Goal: Task Accomplishment & Management: Manage account settings

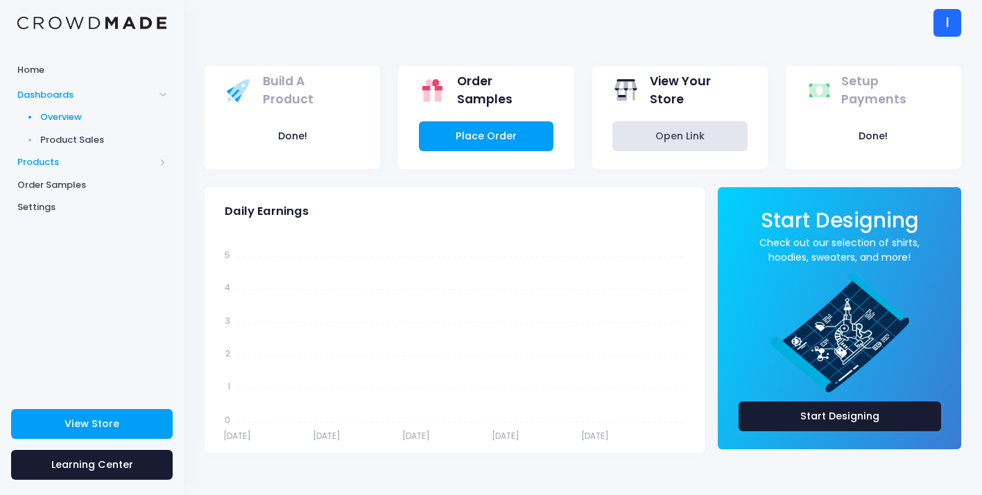
click at [124, 157] on span "Products" at bounding box center [85, 162] width 137 height 14
click at [108, 161] on span "Product Editor" at bounding box center [103, 162] width 127 height 14
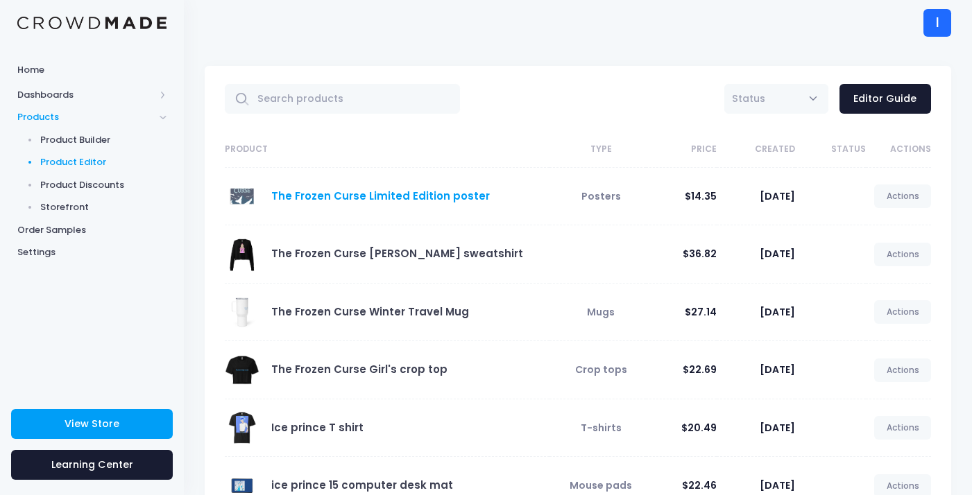
click at [406, 198] on link "The Frozen Curse Limited Edition poster" at bounding box center [380, 196] width 219 height 15
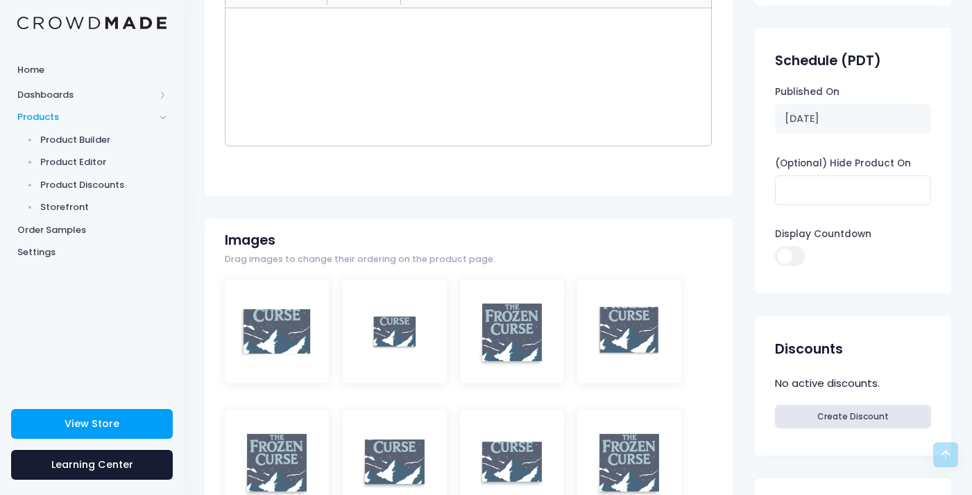
scroll to position [240, 0]
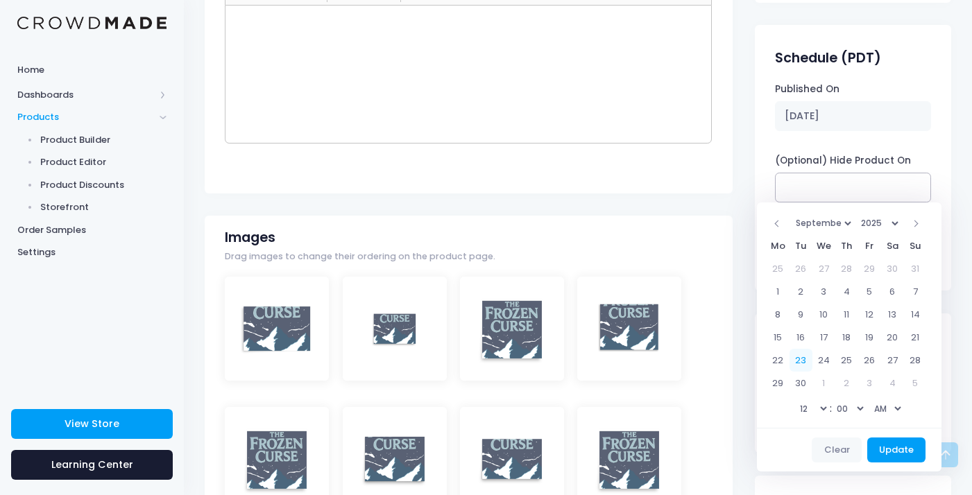
click at [858, 202] on body "Home Dashboards Overview Product Sales Products Product Builder Product Editor …" at bounding box center [486, 7] width 972 height 495
click at [896, 221] on select "1925 1926 1927 1928 1929 1930 1931 1932 1933 1934 1935 1936 1937 1938 1939 1940…" at bounding box center [879, 223] width 45 height 21
click at [829, 411] on select "1 2 3 4 5 6 7 8 9 10 11 12" at bounding box center [812, 408] width 35 height 21
click at [904, 408] on select "AM PM" at bounding box center [886, 408] width 35 height 21
click at [906, 454] on button "Update" at bounding box center [896, 450] width 59 height 25
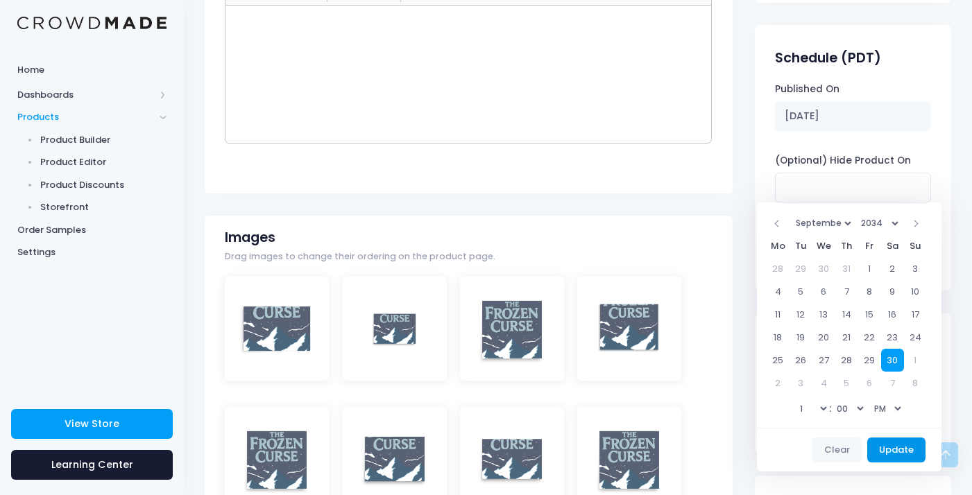
type input "09/30/2034 01:00 PM"
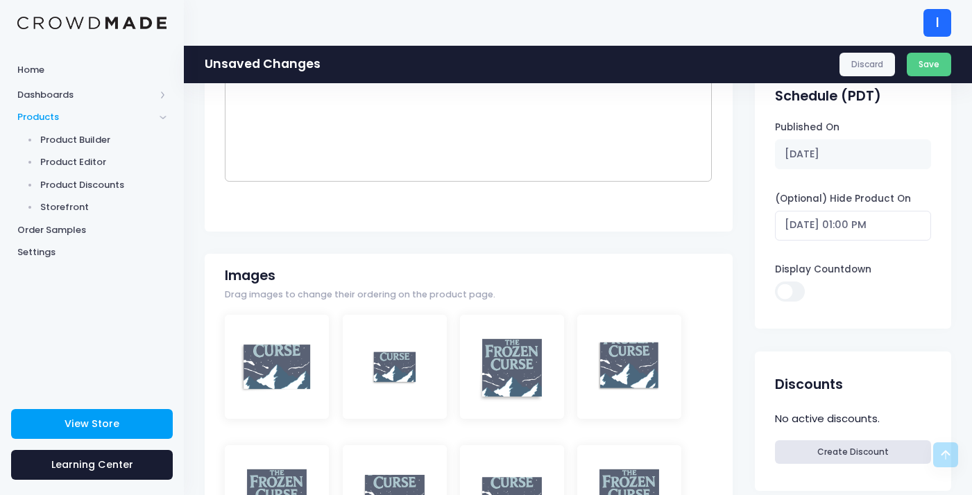
click at [792, 289] on input "Display Countdown" at bounding box center [789, 292] width 29 height 20
checkbox input "true"
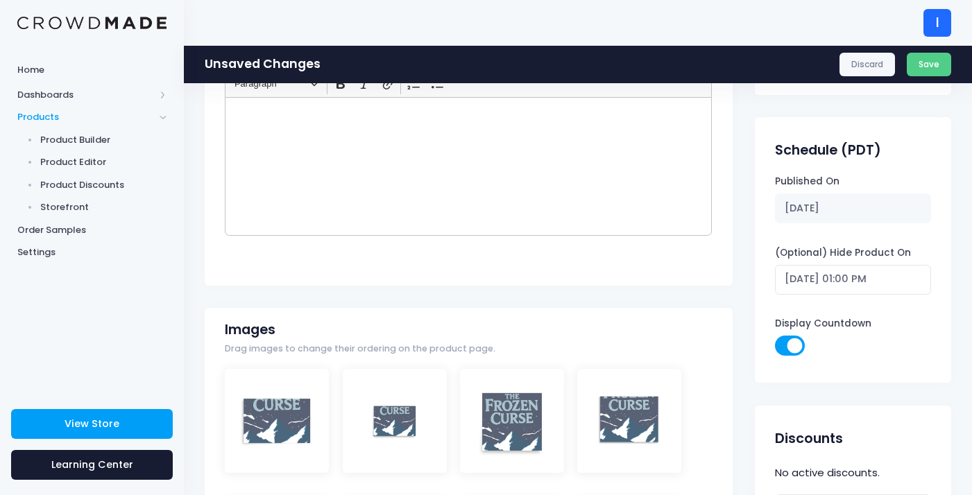
scroll to position [179, 0]
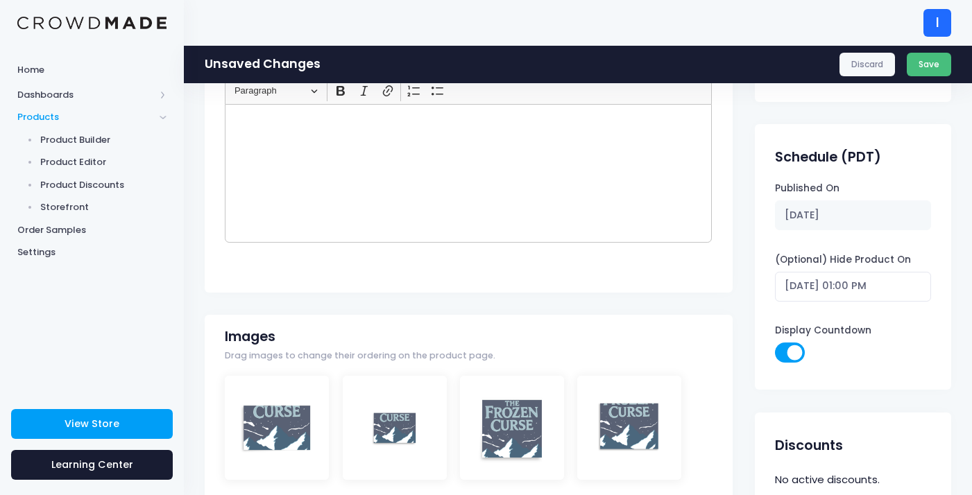
click at [935, 71] on button "Save" at bounding box center [929, 65] width 45 height 24
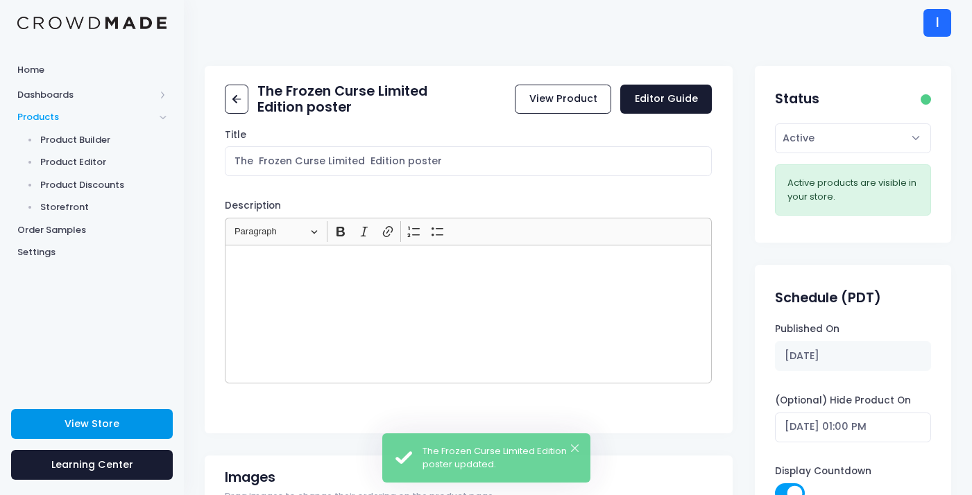
click at [72, 420] on span "View Store" at bounding box center [92, 424] width 55 height 14
